Goal: Task Accomplishment & Management: Use online tool/utility

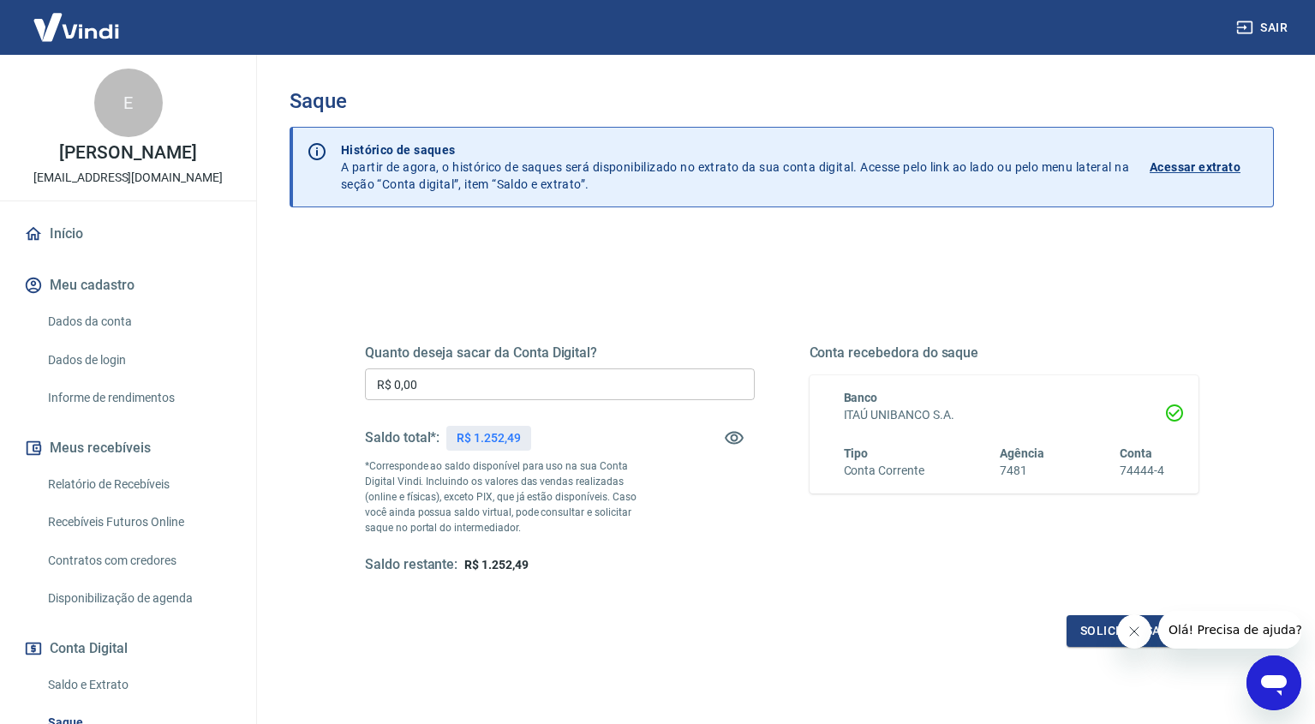
click at [521, 386] on input "R$ 0,00" at bounding box center [560, 384] width 390 height 32
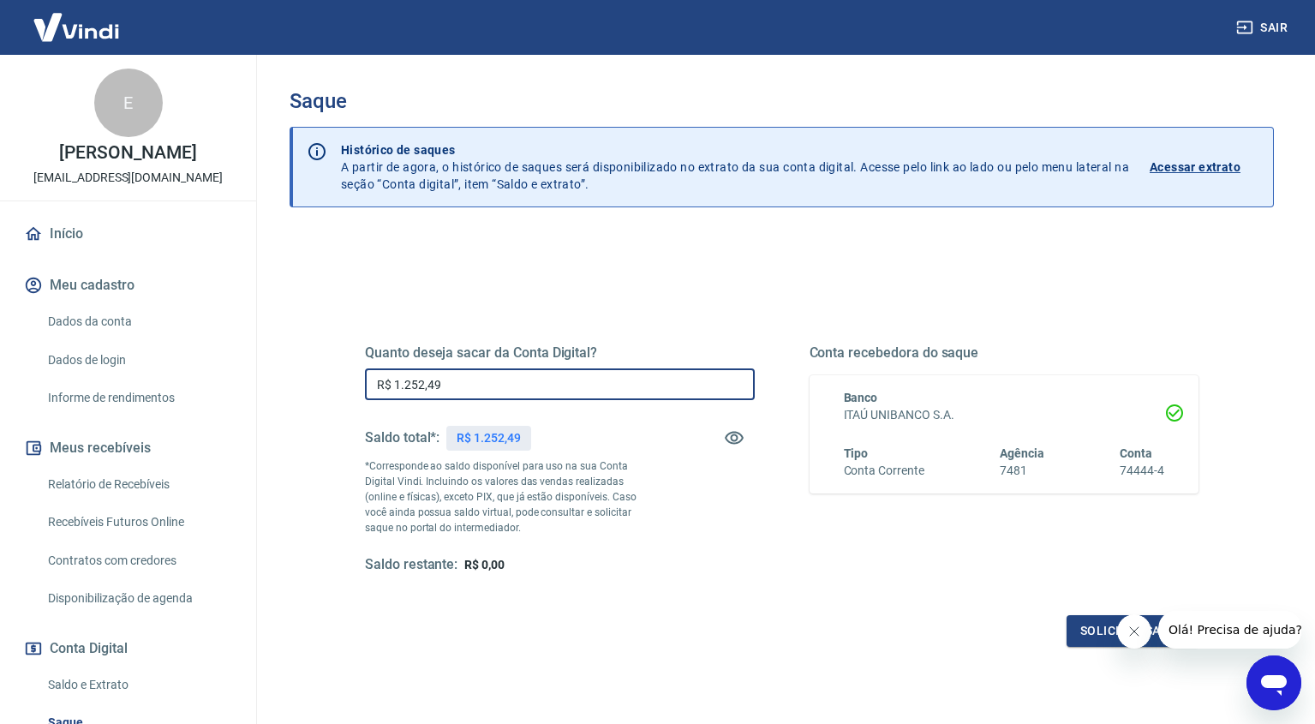
type input "R$ 1.252,49"
click at [1136, 629] on icon "Fechar mensagem da empresa" at bounding box center [1134, 631] width 9 height 9
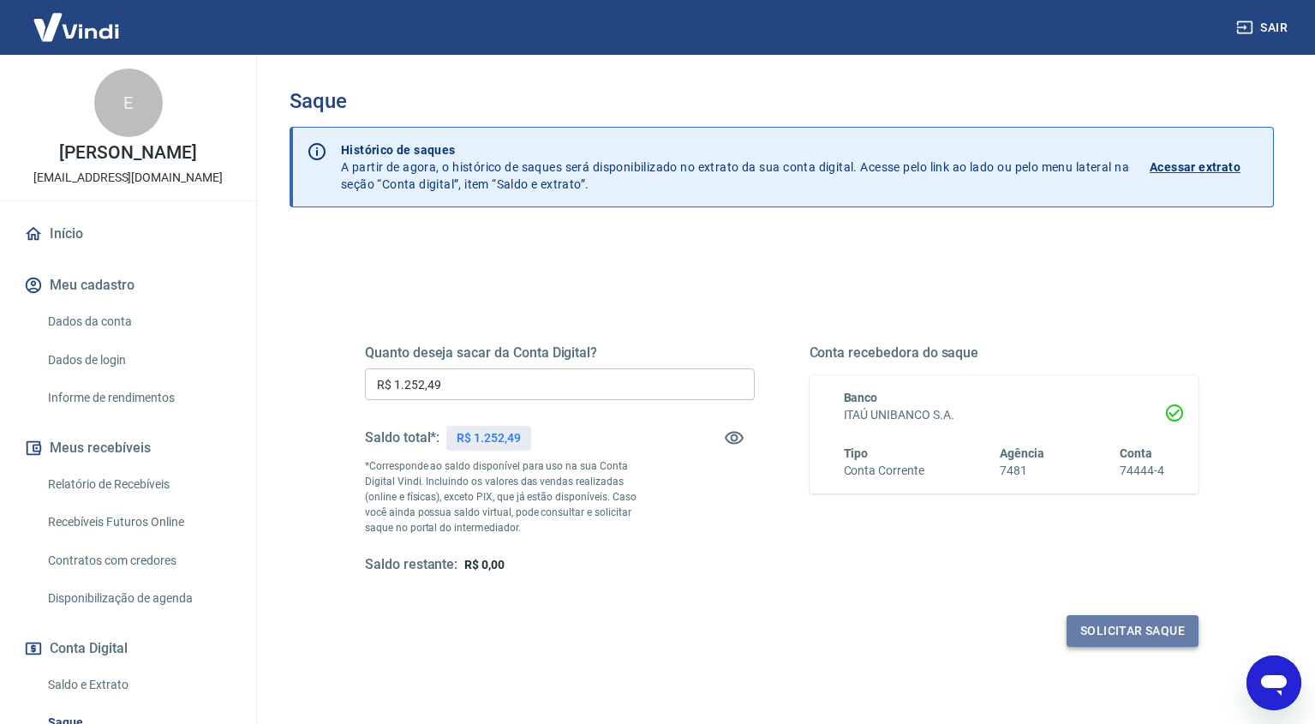
click at [1124, 630] on button "Solicitar saque" at bounding box center [1132, 631] width 132 height 32
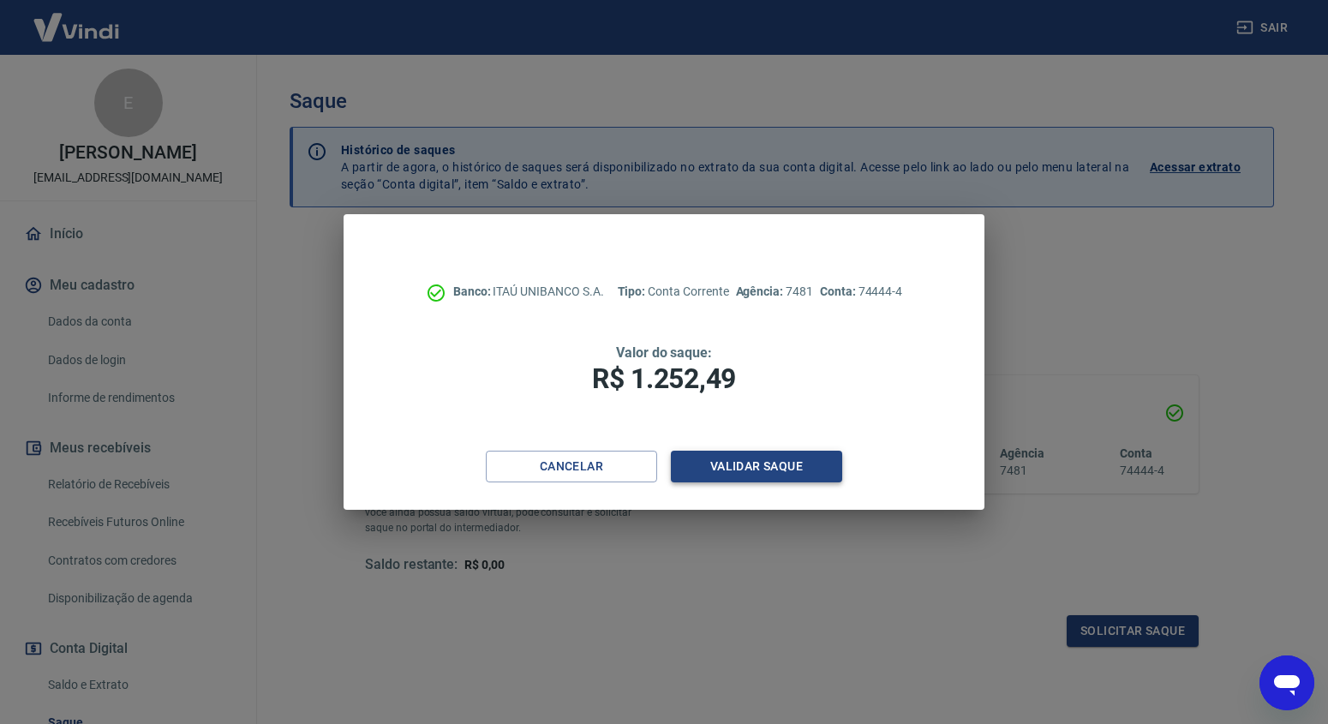
click at [768, 458] on button "Validar saque" at bounding box center [756, 467] width 171 height 32
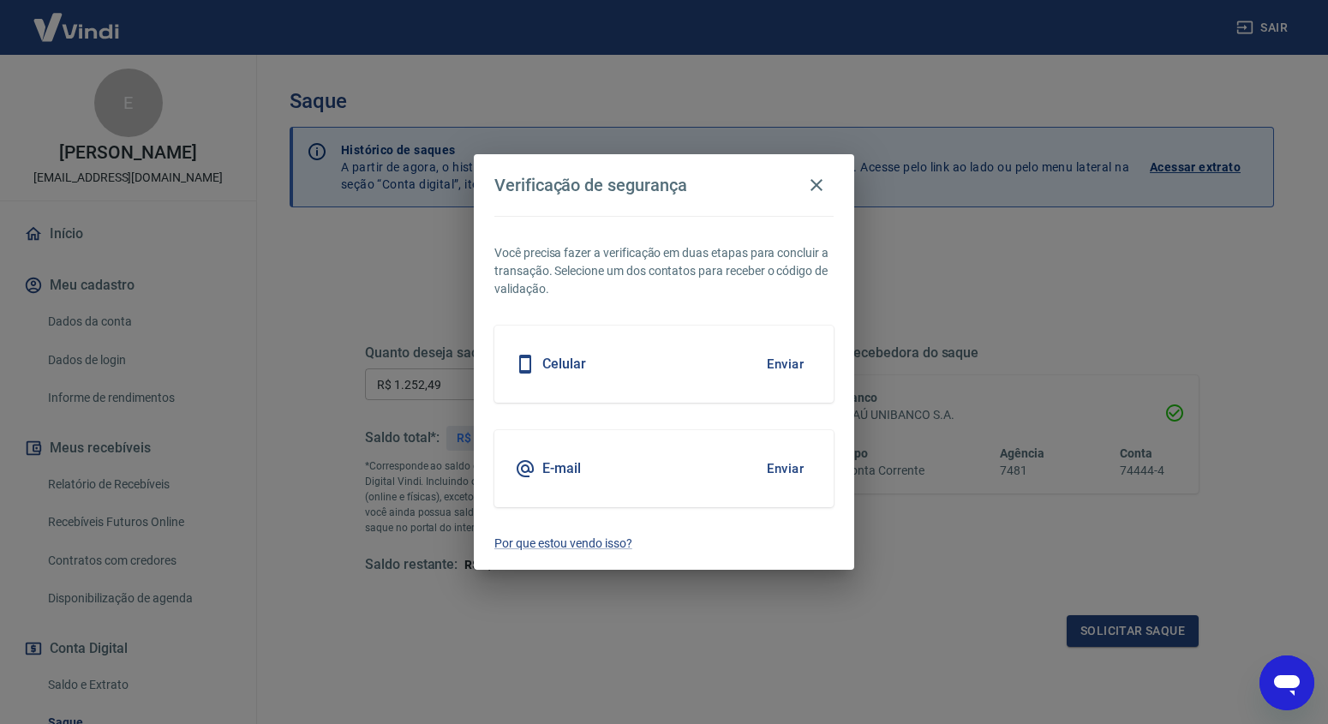
click at [766, 458] on button "Enviar" at bounding box center [785, 469] width 56 height 36
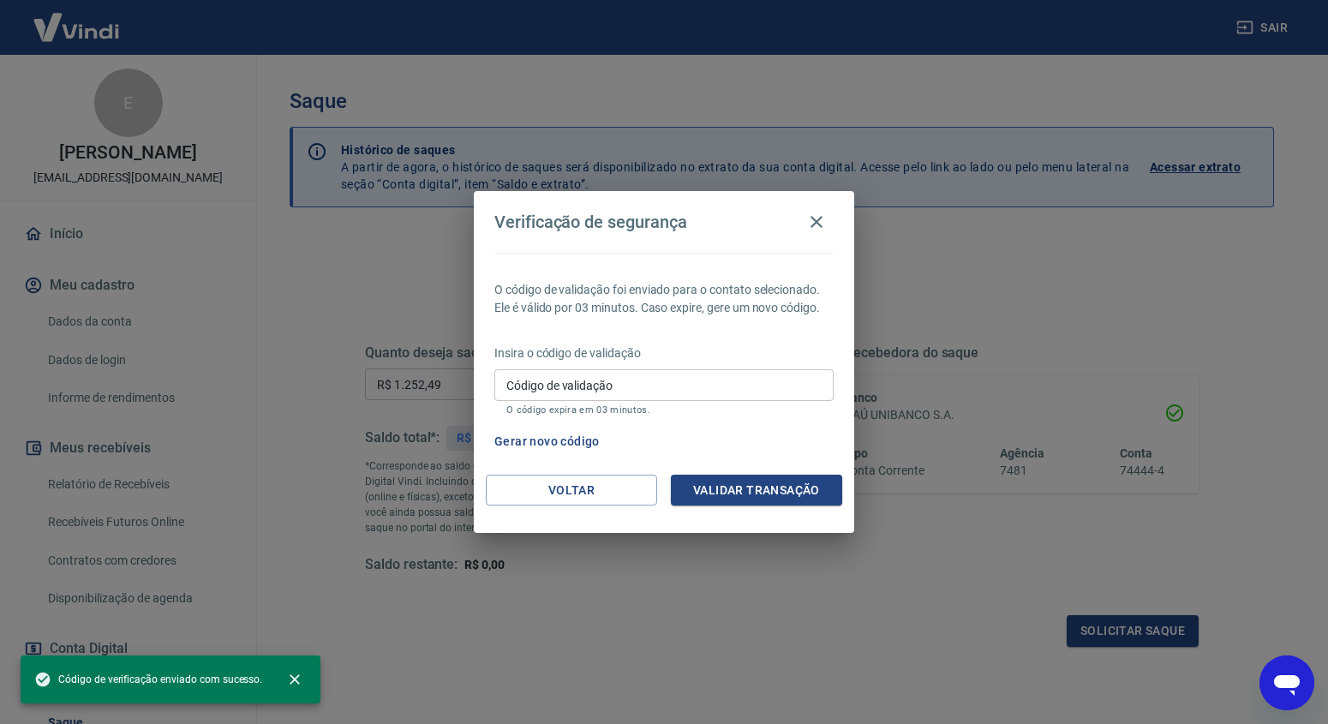
click at [662, 388] on input "Código de validação" at bounding box center [663, 385] width 339 height 32
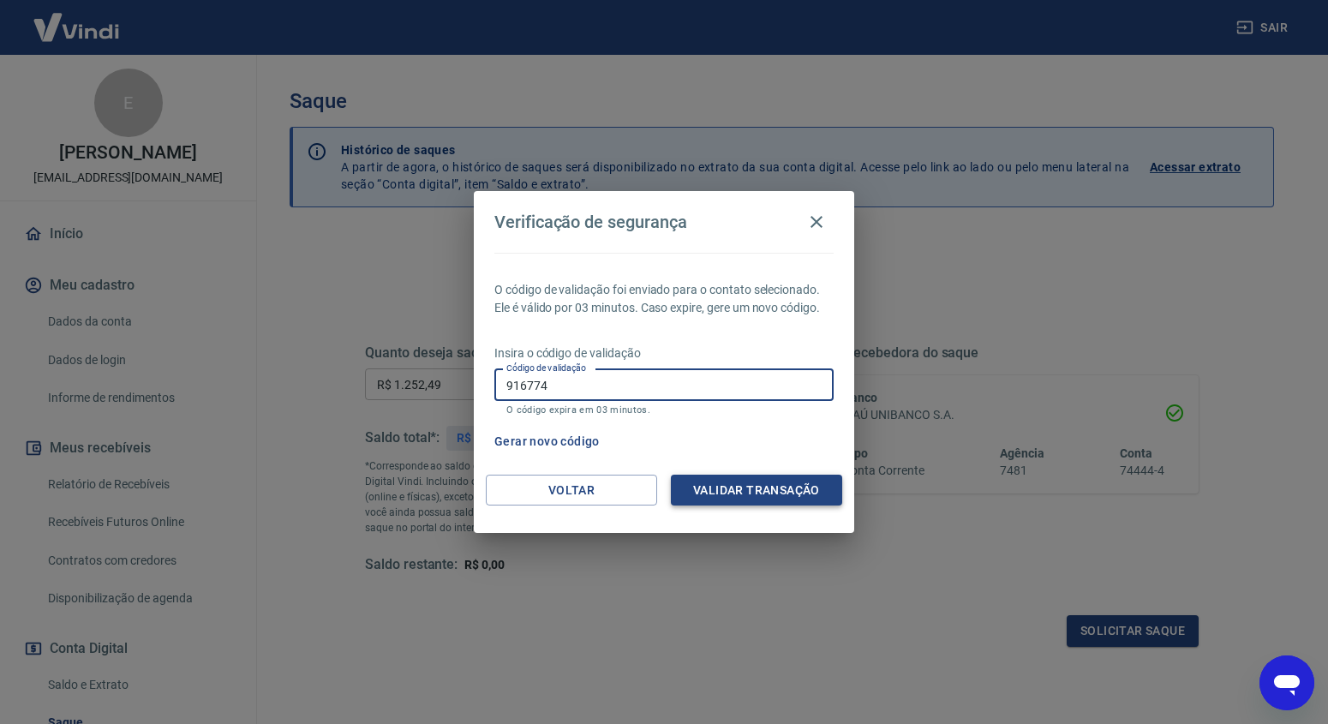
type input "916774"
click at [779, 502] on button "Validar transação" at bounding box center [756, 491] width 171 height 32
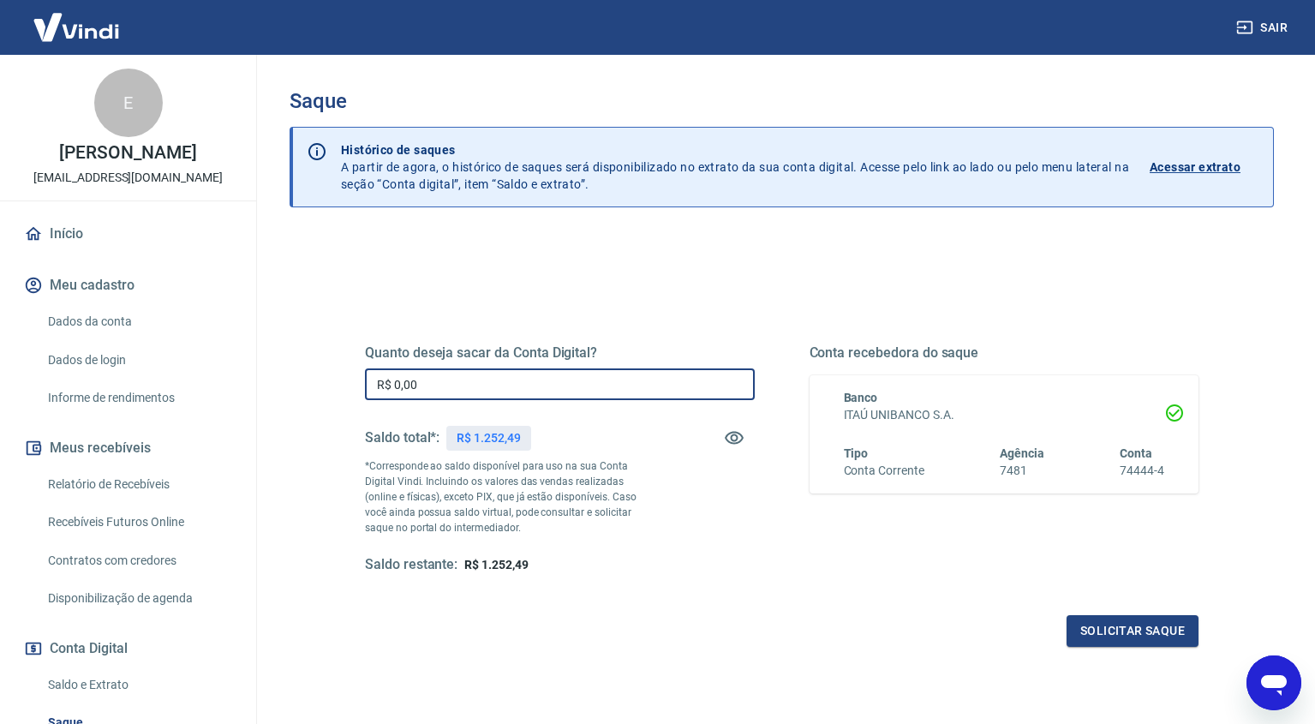
click at [522, 373] on input "R$ 0,00" at bounding box center [560, 384] width 390 height 32
type input "R$ 1.252,49"
click at [1126, 630] on button "Solicitar saque" at bounding box center [1132, 631] width 132 height 32
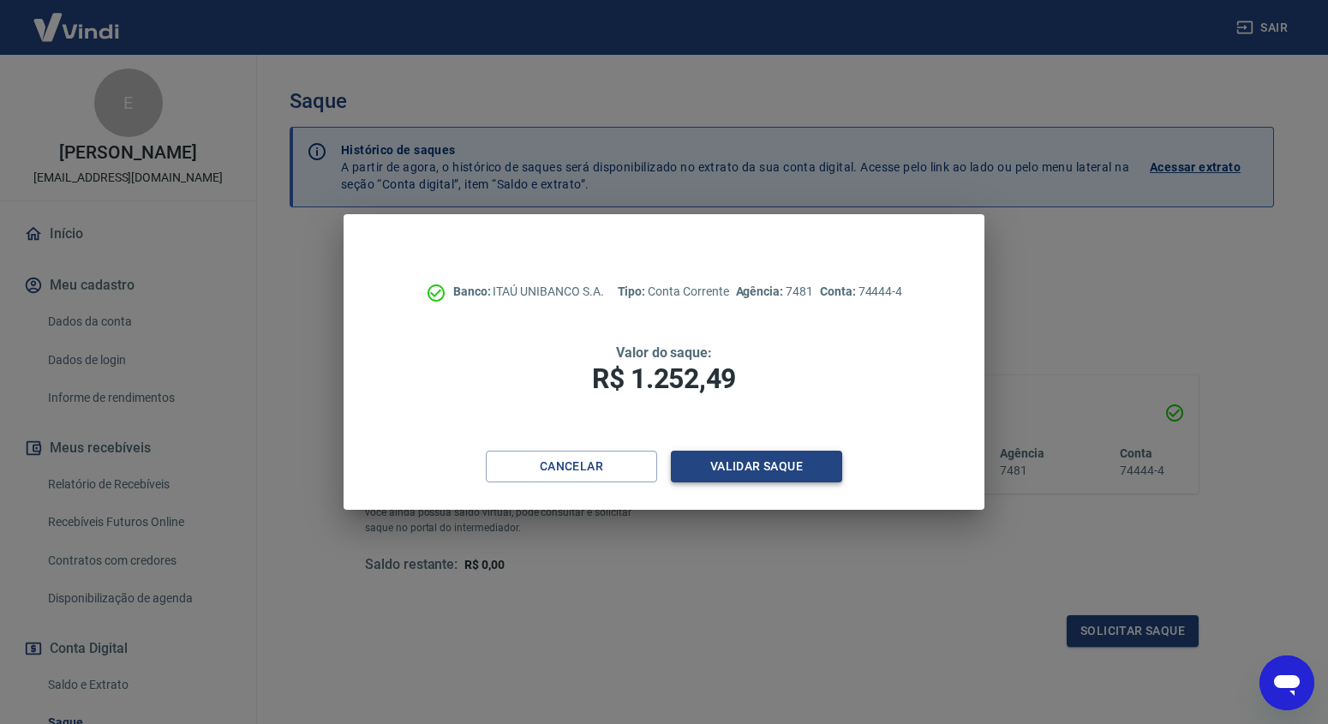
click at [778, 475] on button "Validar saque" at bounding box center [756, 467] width 171 height 32
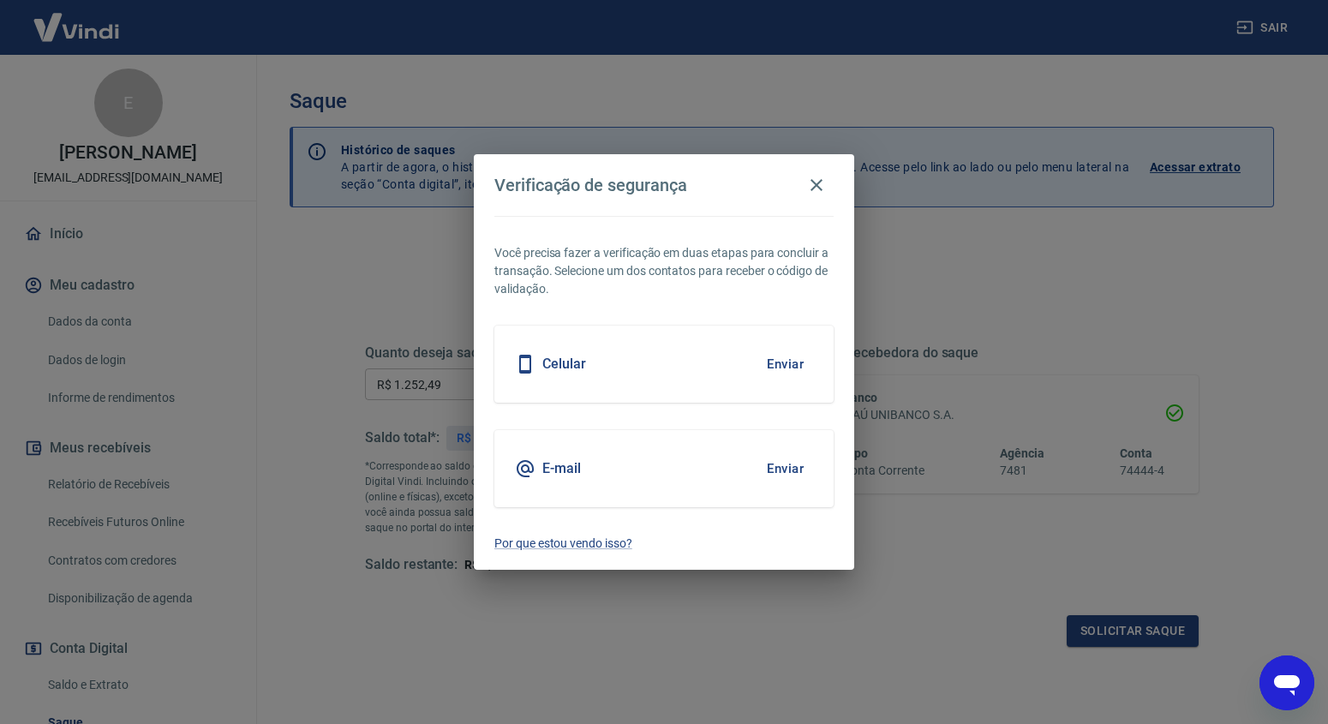
click at [780, 478] on button "Enviar" at bounding box center [785, 469] width 56 height 36
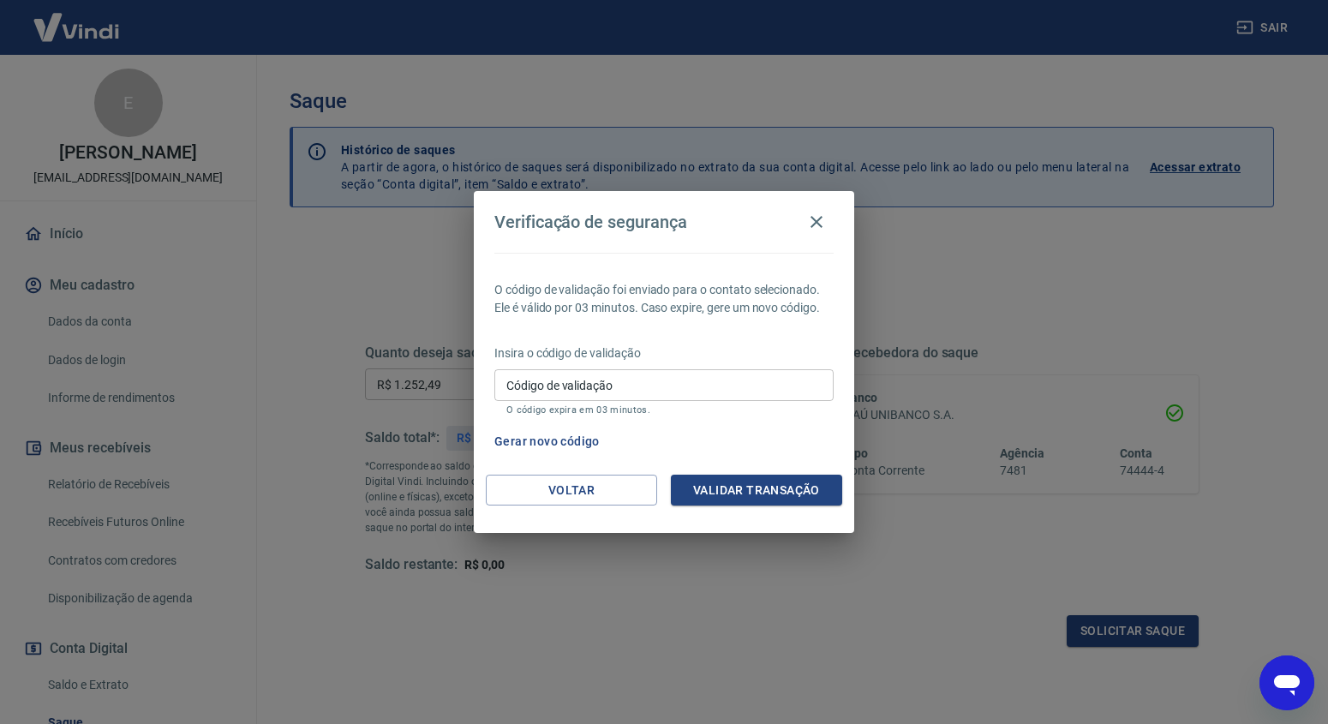
click at [645, 393] on input "Código de validação" at bounding box center [663, 385] width 339 height 32
type input "362162"
click at [795, 493] on button "Validar transação" at bounding box center [756, 491] width 171 height 32
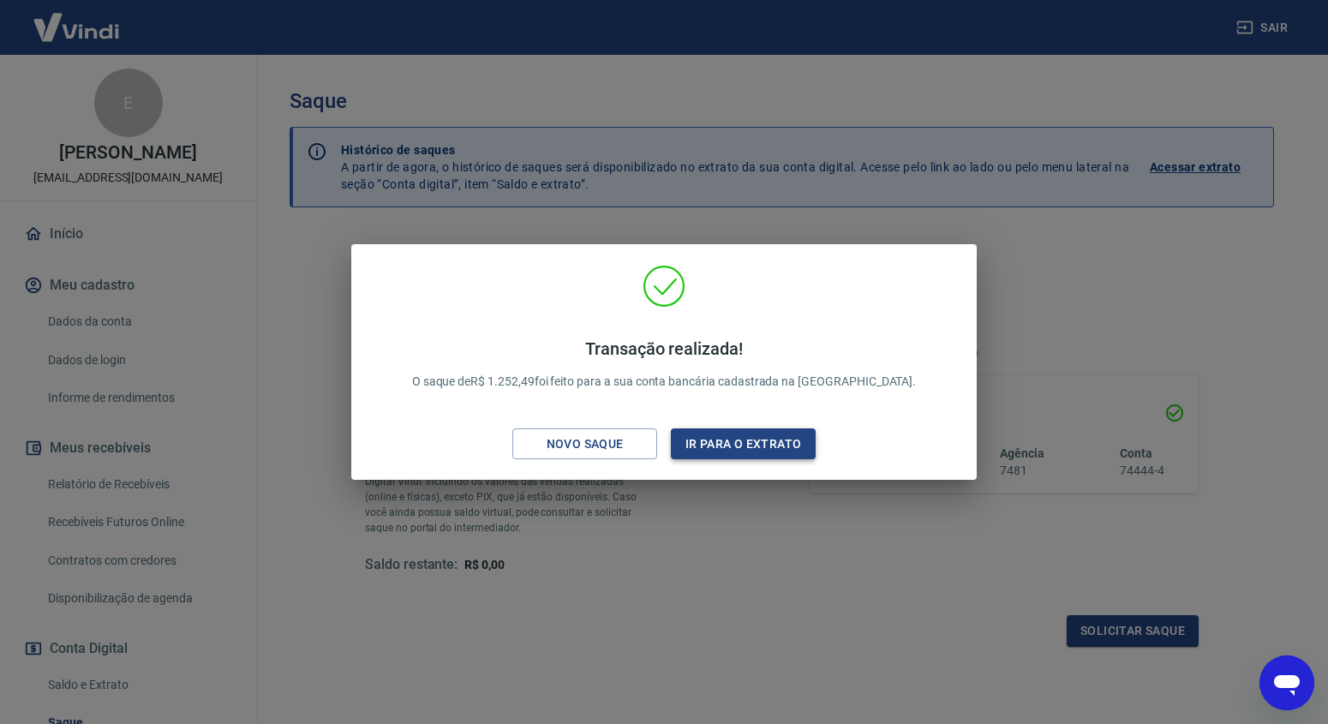
click at [761, 438] on button "Ir para o extrato" at bounding box center [743, 444] width 145 height 32
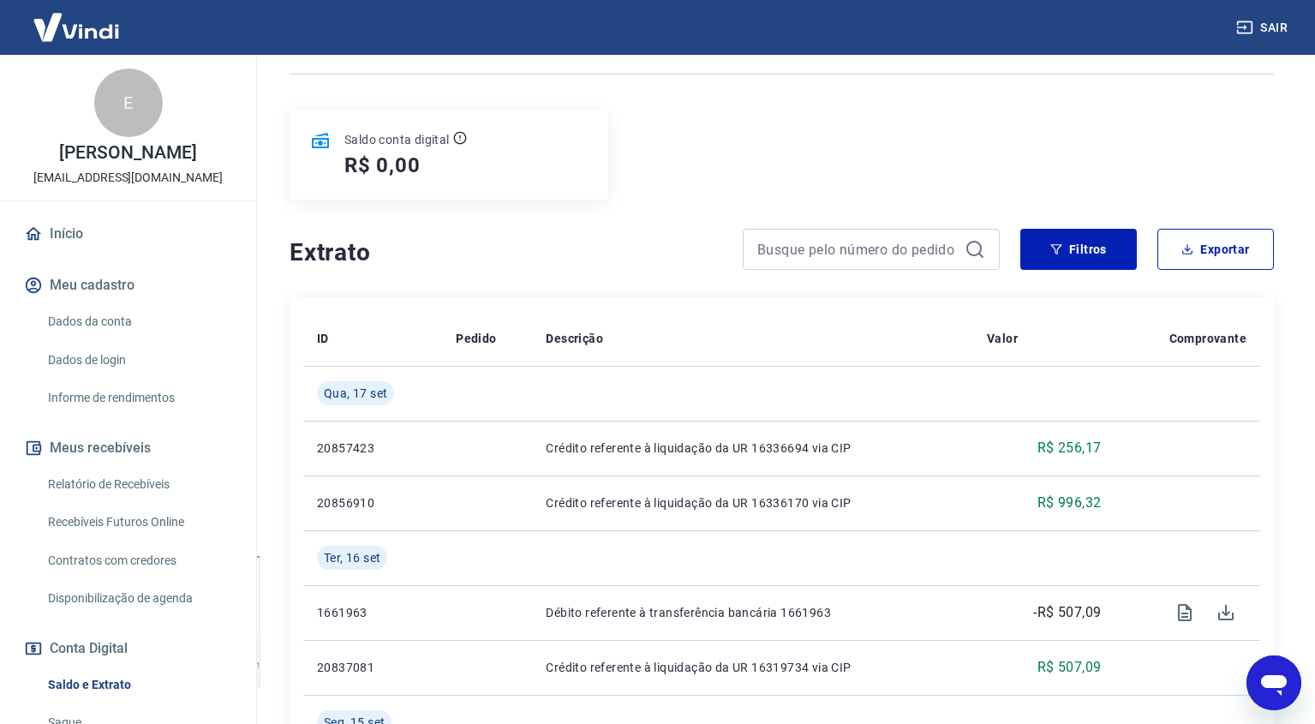
scroll to position [355, 0]
